Goal: Information Seeking & Learning: Learn about a topic

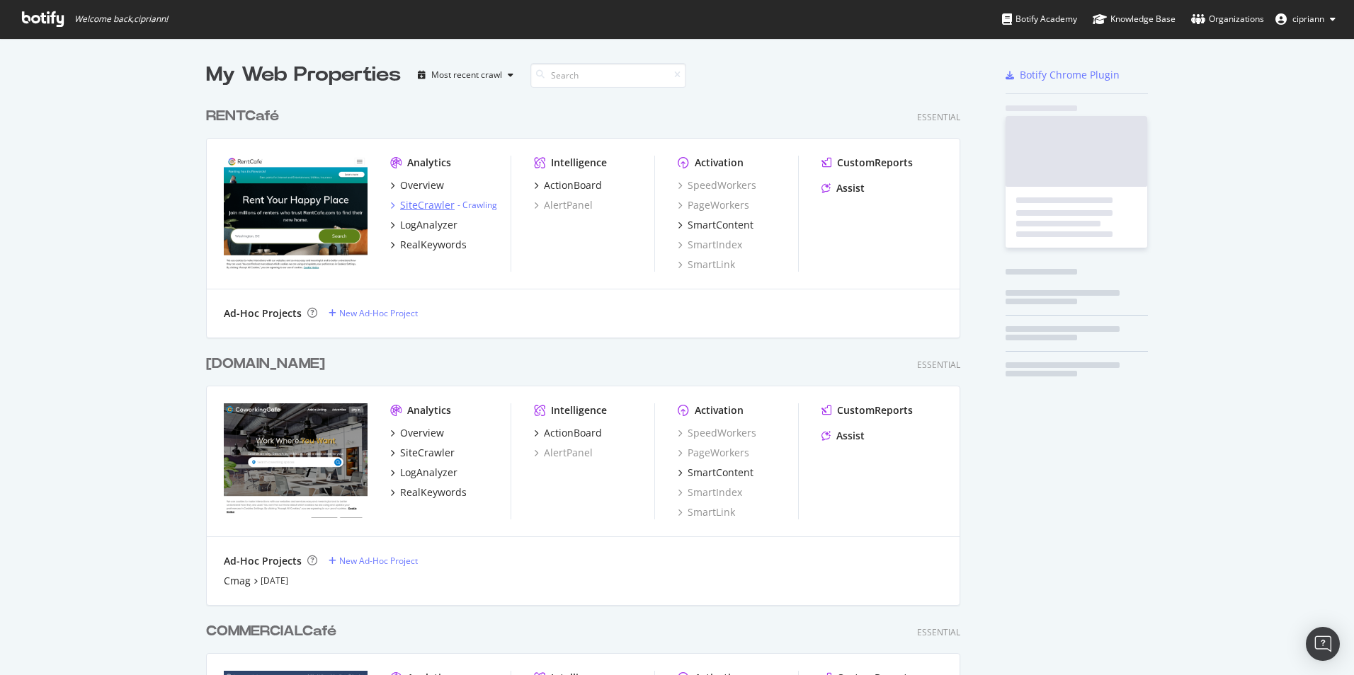
scroll to position [665, 1332]
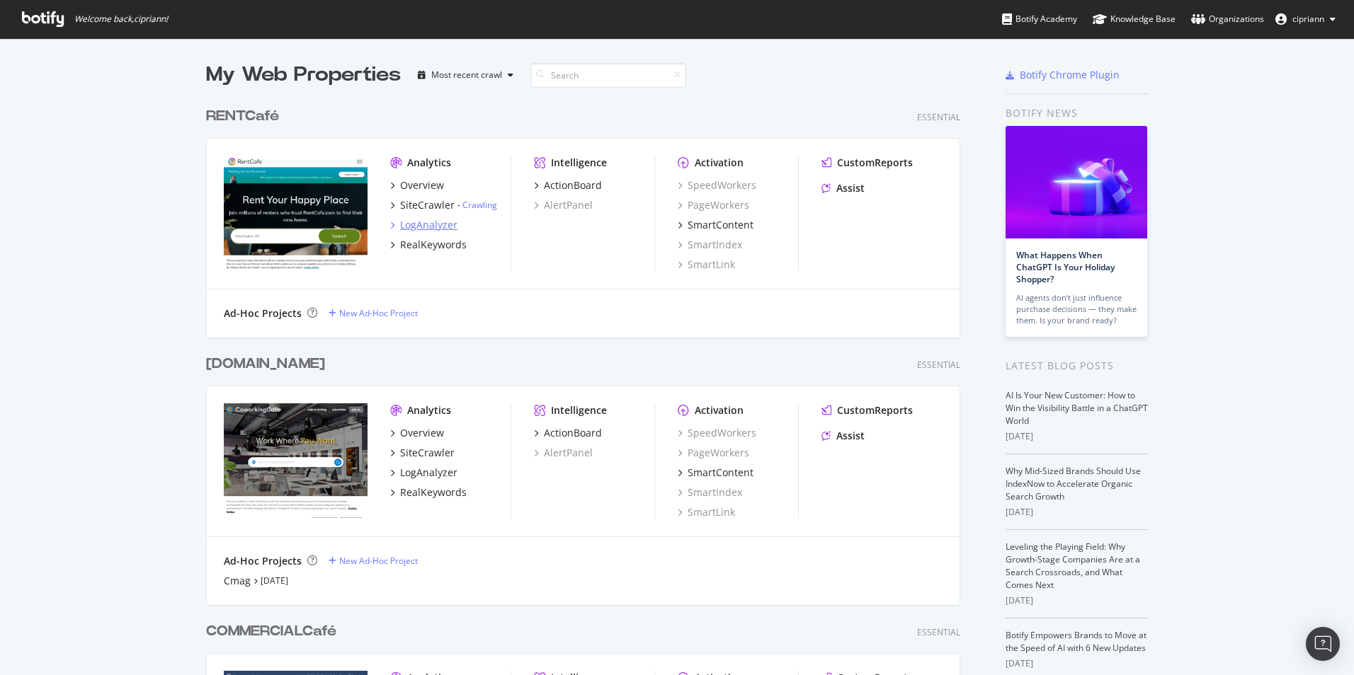
click at [432, 231] on div "LogAnalyzer" at bounding box center [428, 225] width 57 height 14
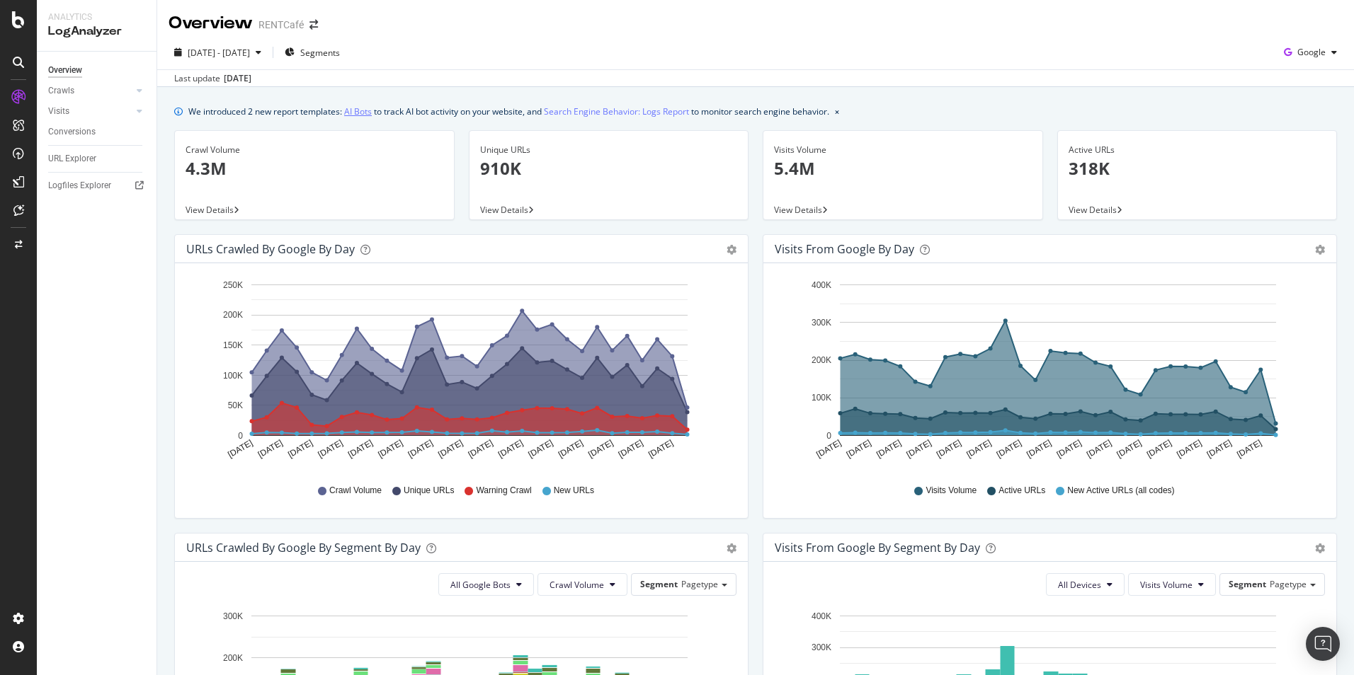
click at [360, 114] on link "AI Bots" at bounding box center [358, 111] width 28 height 15
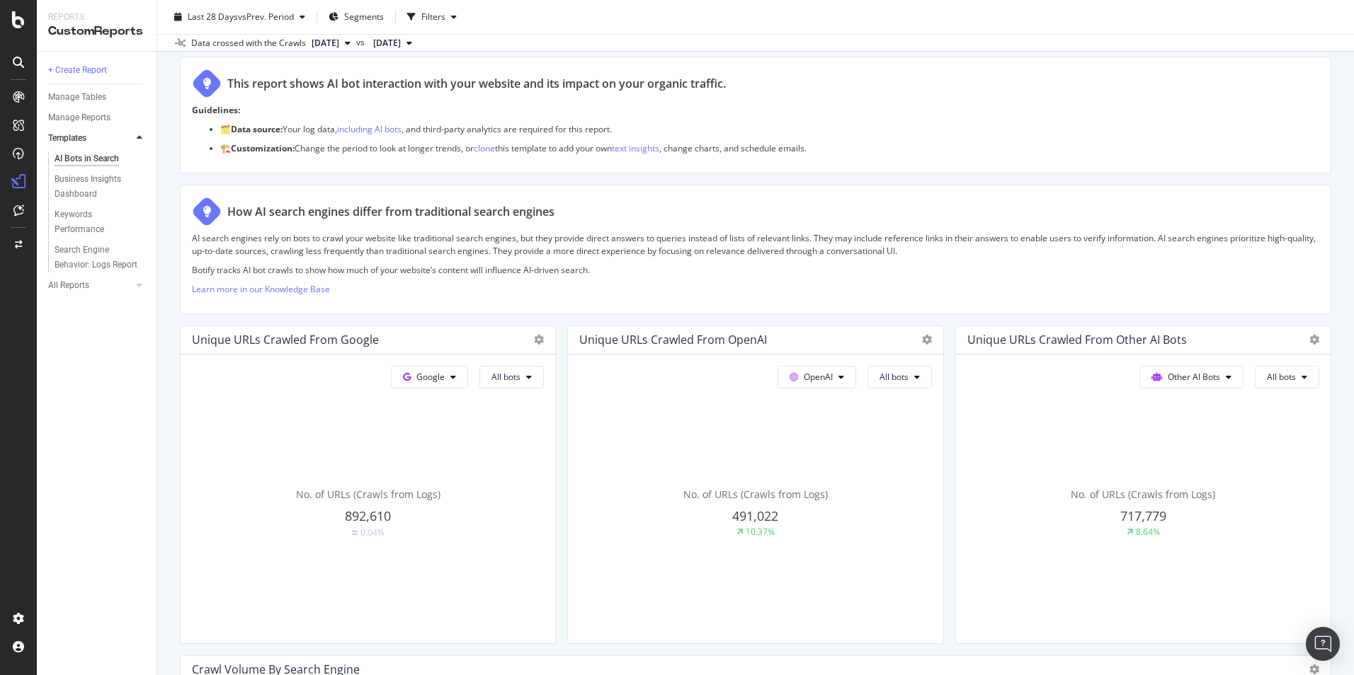
scroll to position [142, 0]
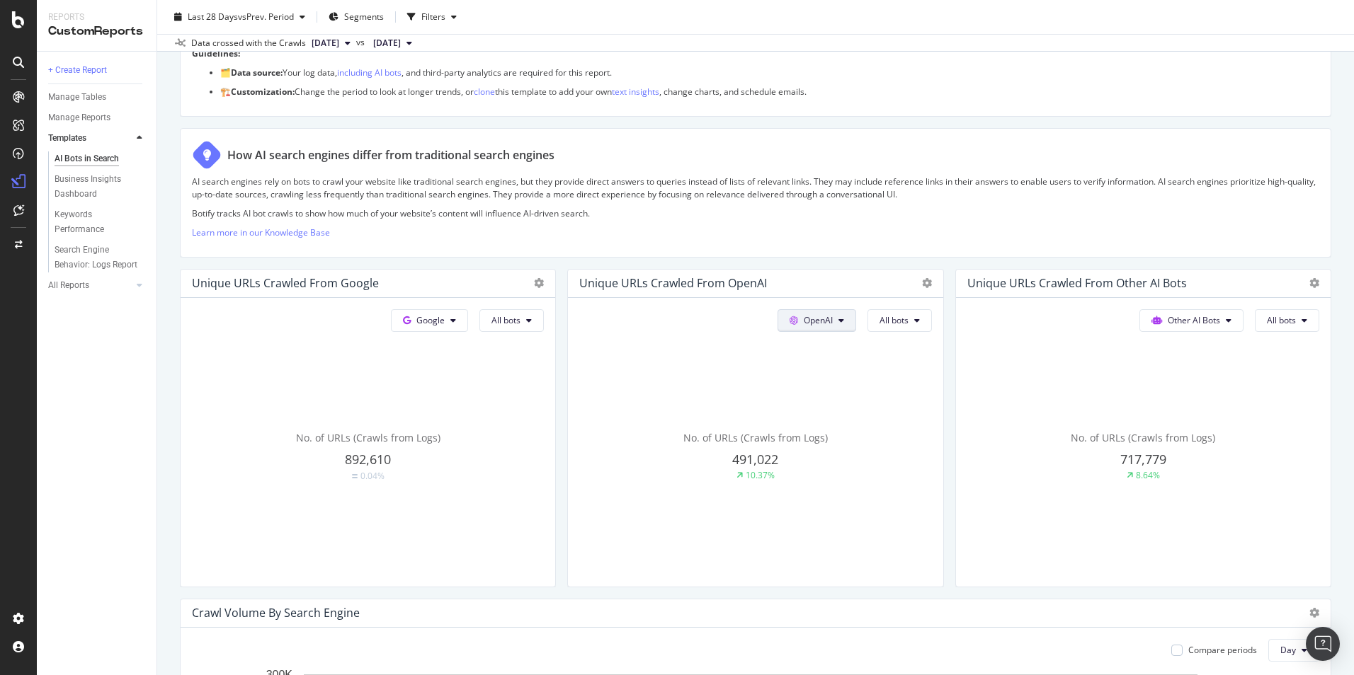
click at [468, 324] on button "OpenAI" at bounding box center [429, 320] width 77 height 23
click at [544, 324] on button "All bots" at bounding box center [511, 320] width 64 height 23
click at [468, 327] on button "Other AI Bots" at bounding box center [429, 320] width 77 height 23
click at [544, 322] on button "All bots" at bounding box center [511, 320] width 64 height 23
click at [1187, 263] on span "Indexing bots" at bounding box center [1192, 263] width 79 height 13
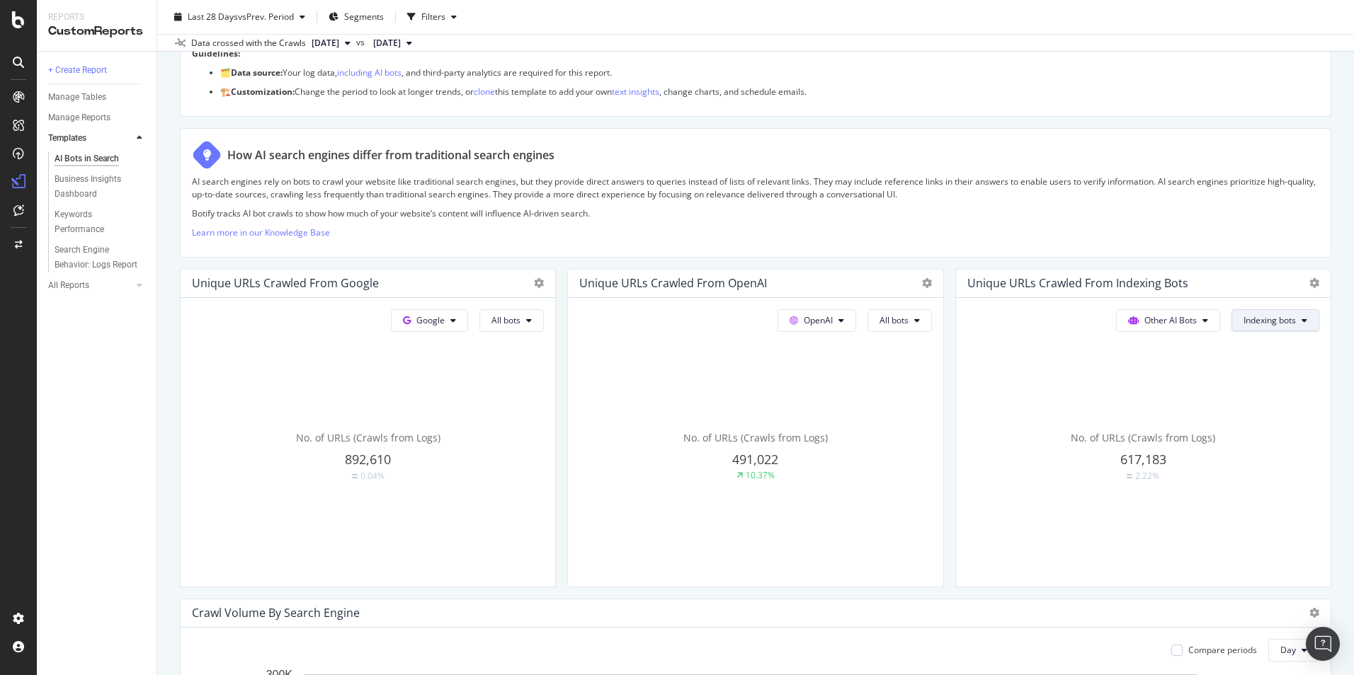
click at [520, 321] on span "Indexing bots" at bounding box center [505, 320] width 29 height 12
click at [1257, 348] on span "All bots" at bounding box center [1271, 349] width 79 height 13
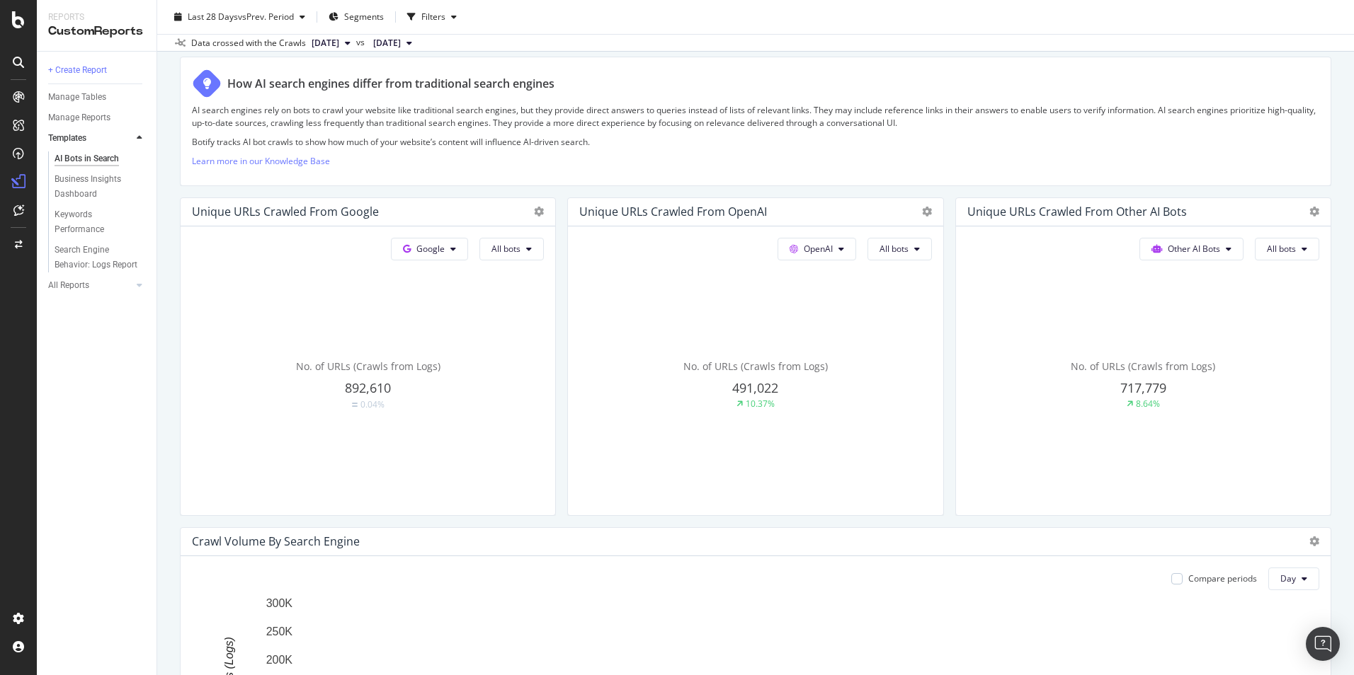
scroll to position [71, 0]
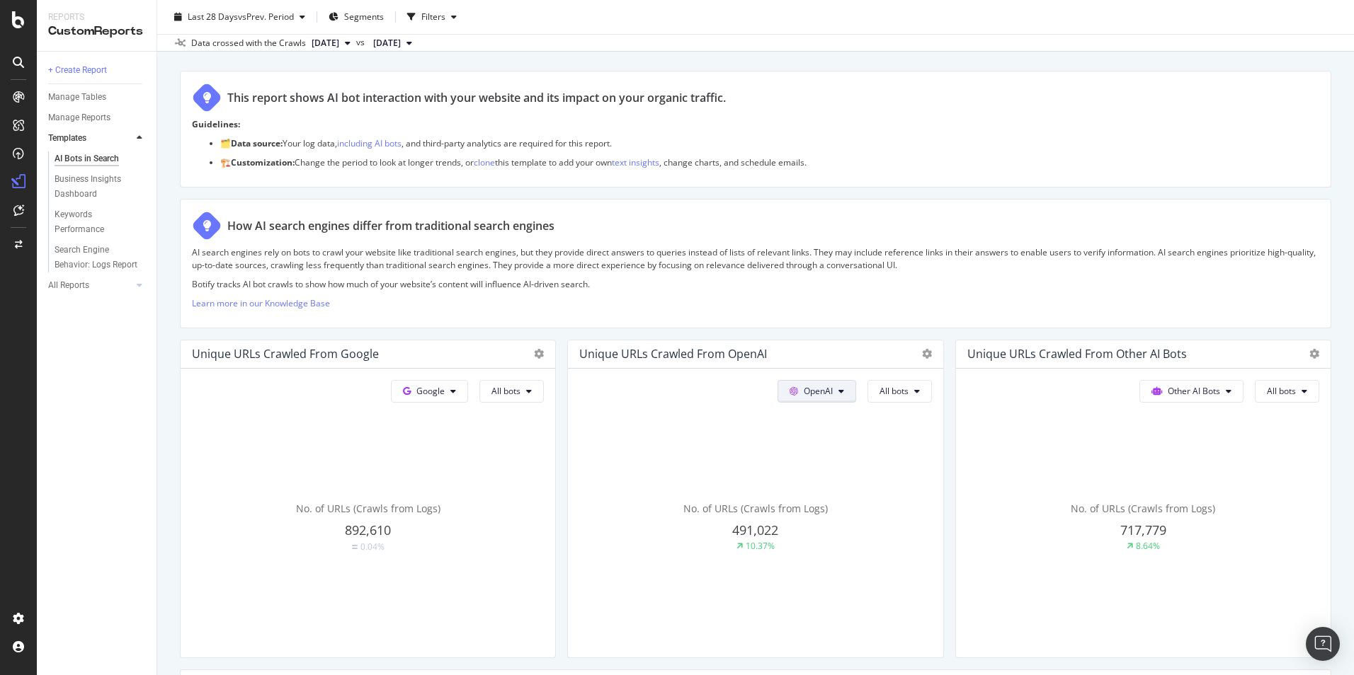
click at [445, 392] on span "OpenAI" at bounding box center [430, 391] width 28 height 12
click at [520, 394] on span "All bots" at bounding box center [505, 391] width 29 height 12
drag, startPoint x: 838, startPoint y: 426, endPoint x: 912, endPoint y: 430, distance: 73.8
click at [544, 430] on div "No. of URLs (Crawls from Logs) 491,022 10.37%" at bounding box center [368, 528] width 352 height 238
click at [544, 394] on button "All bots" at bounding box center [511, 391] width 64 height 23
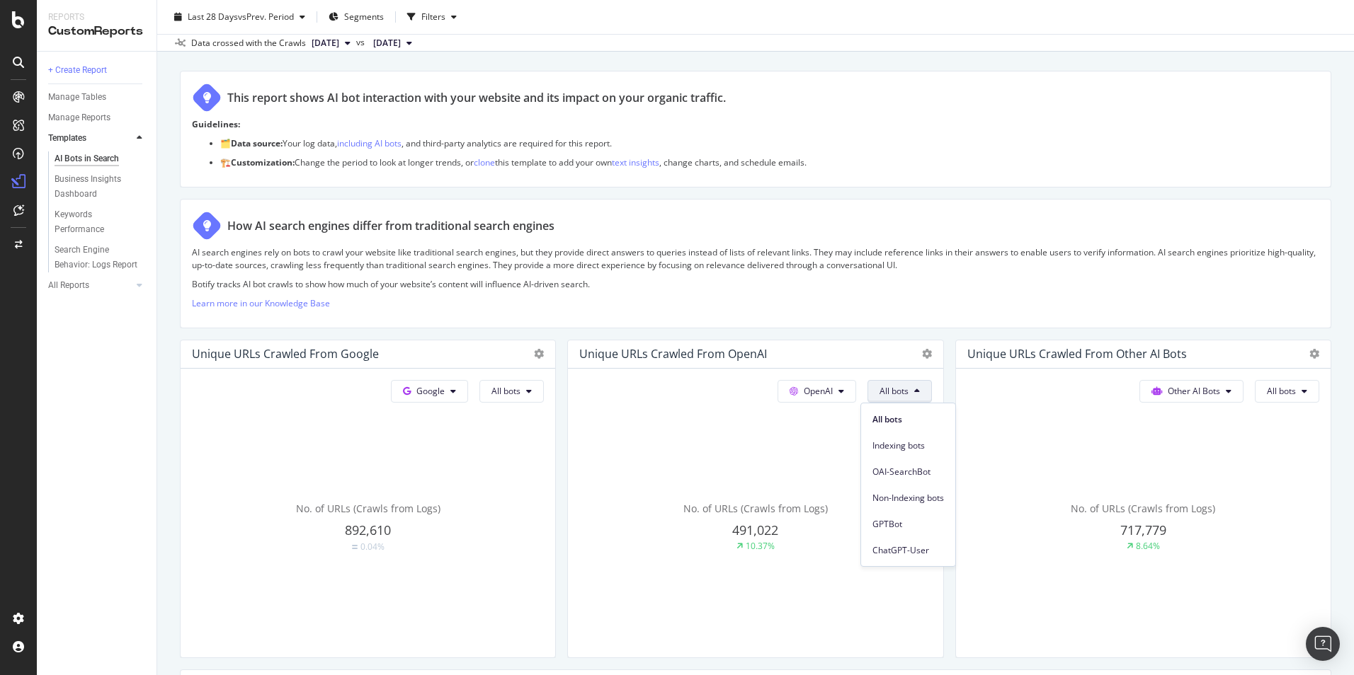
click at [912, 552] on span "ChatGPT-User" at bounding box center [908, 550] width 72 height 13
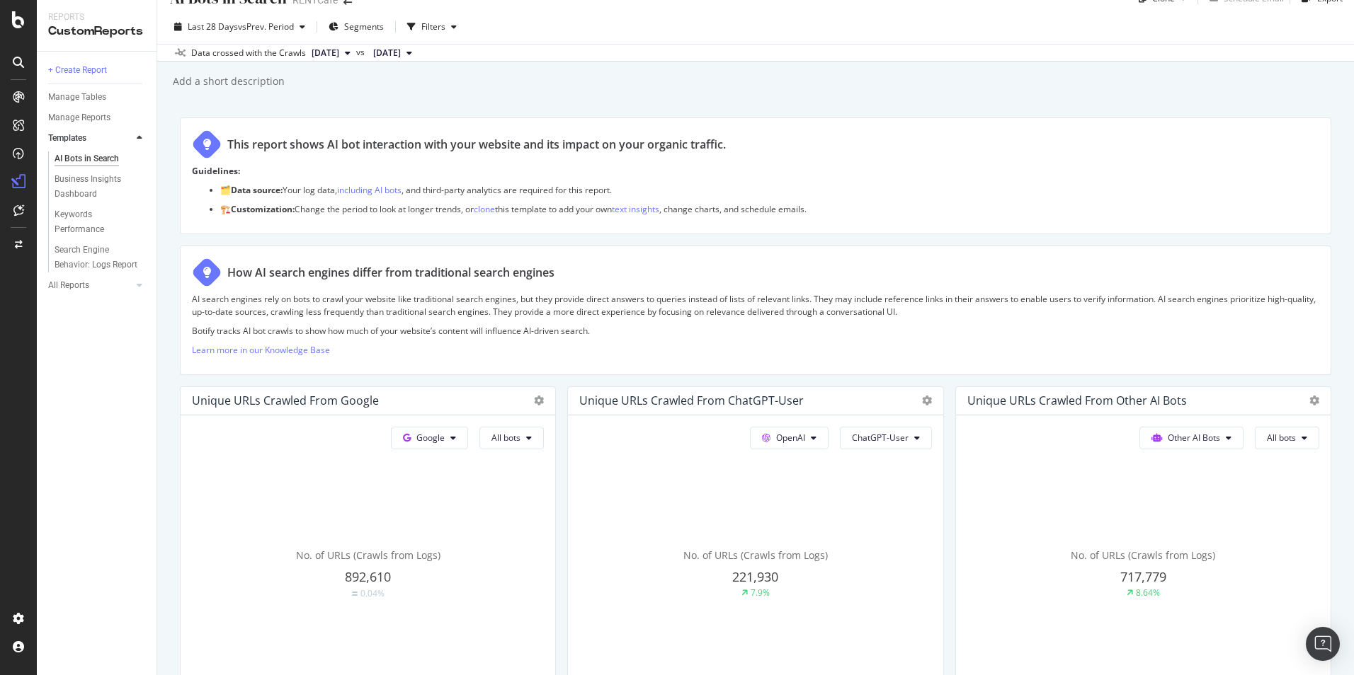
scroll to position [0, 0]
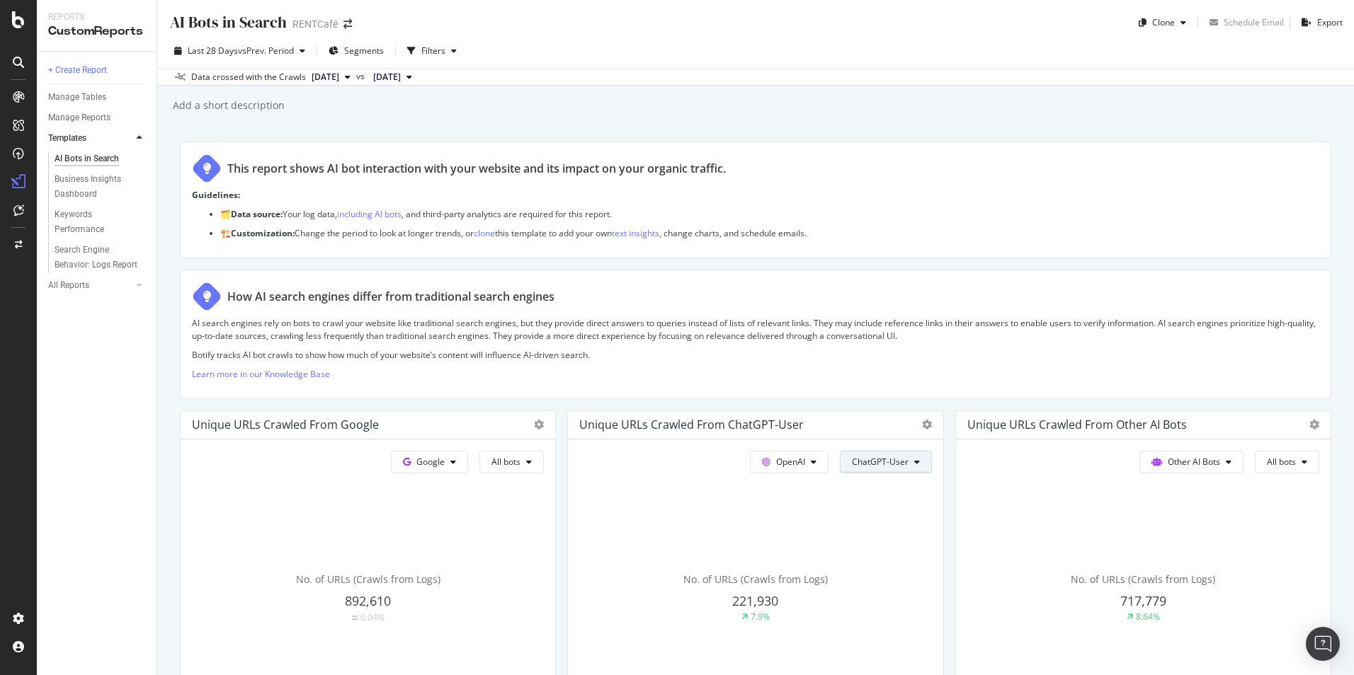
click at [520, 459] on span "ChatGPT-User" at bounding box center [505, 462] width 29 height 12
click at [445, 462] on span "Other AI Bots" at bounding box center [430, 462] width 28 height 12
click at [520, 467] on span "All bots" at bounding box center [505, 462] width 29 height 12
click at [532, 462] on icon at bounding box center [529, 462] width 6 height 8
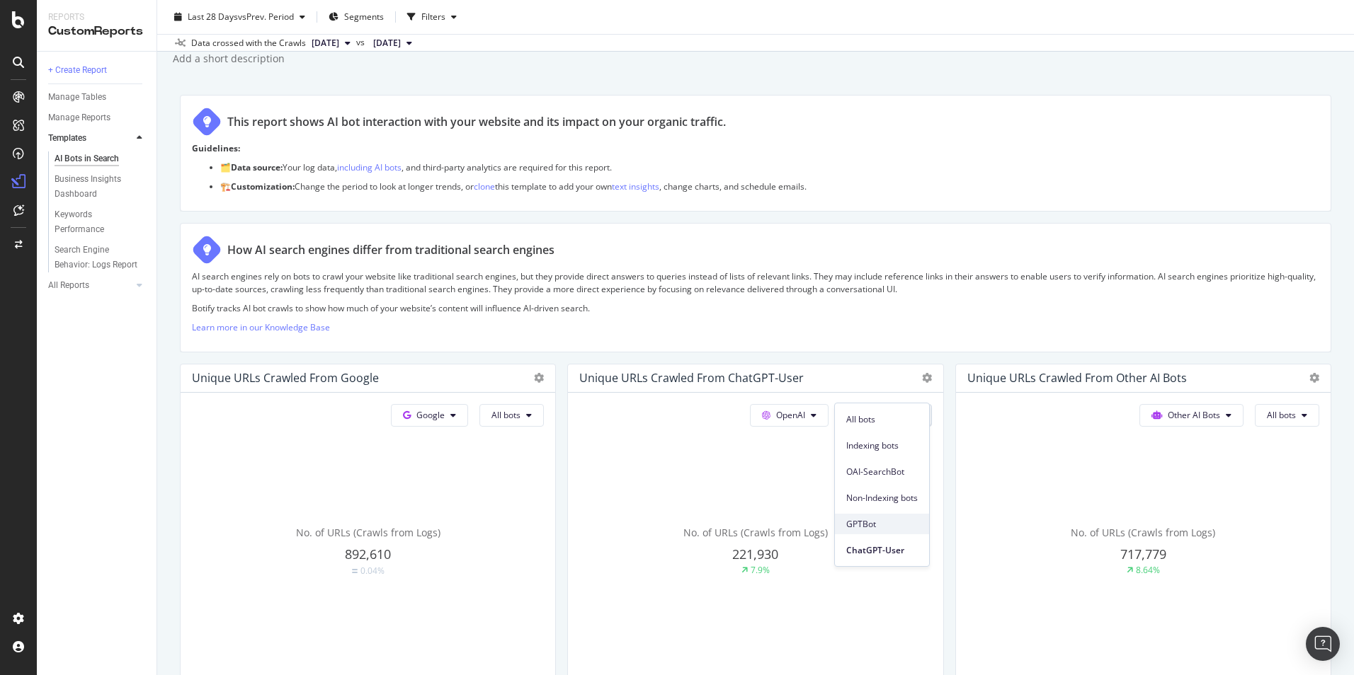
scroll to position [71, 0]
